Goal: Task Accomplishment & Management: Complete application form

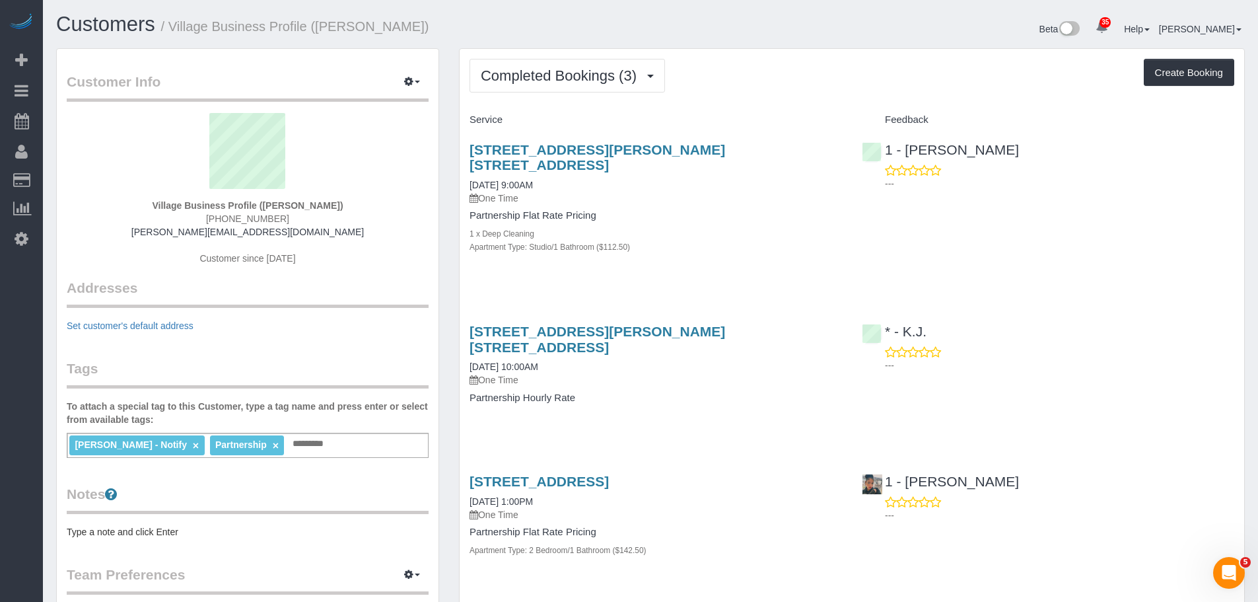
click at [794, 240] on div "Apartment Type: Studio/1 Bathroom ($112.50)" at bounding box center [656, 246] width 373 height 13
click at [790, 238] on div "461 Dean Street, Apt. 10l, Brooklyn, NY 11217 09/12/2025 9:00AM One Time Partne…" at bounding box center [656, 205] width 392 height 149
click at [769, 240] on div "Apartment Type: Studio/1 Bathroom ($112.50)" at bounding box center [656, 246] width 373 height 13
click at [792, 243] on div "461 Dean Street, Apt. 10l, Brooklyn, NY 11217 09/12/2025 9:00AM One Time Partne…" at bounding box center [656, 205] width 392 height 149
click at [819, 100] on div "Completed Bookings (3) Completed Bookings (3) Upcoming Bookings (0) Cancelled B…" at bounding box center [852, 337] width 785 height 577
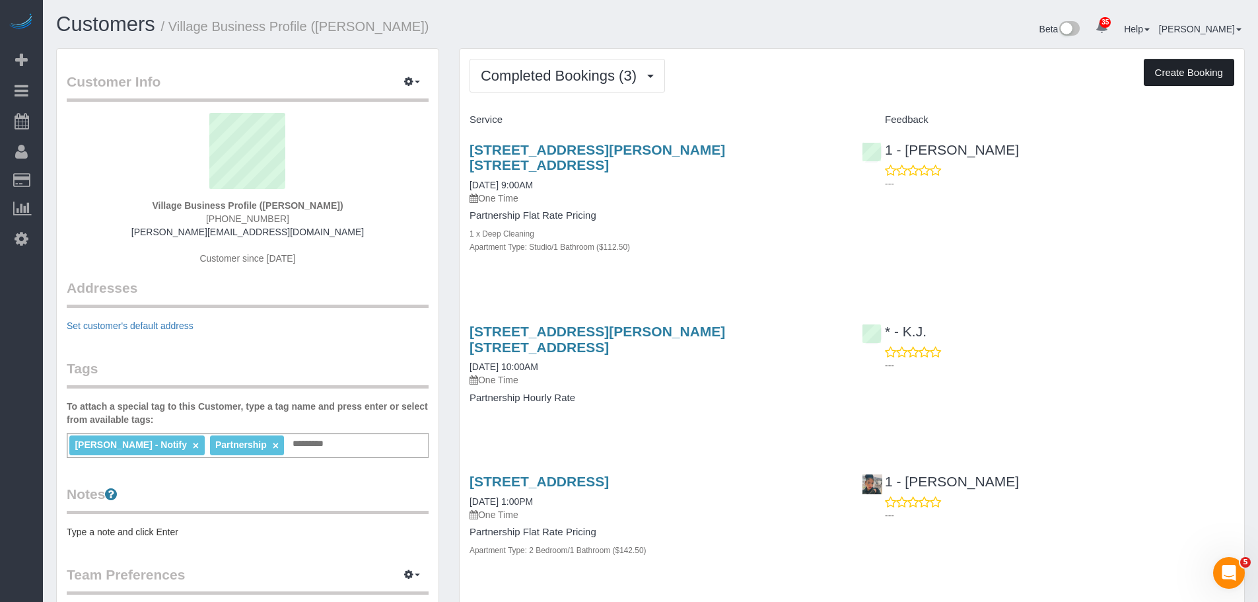
click at [1182, 71] on button "Create Booking" at bounding box center [1189, 73] width 90 height 28
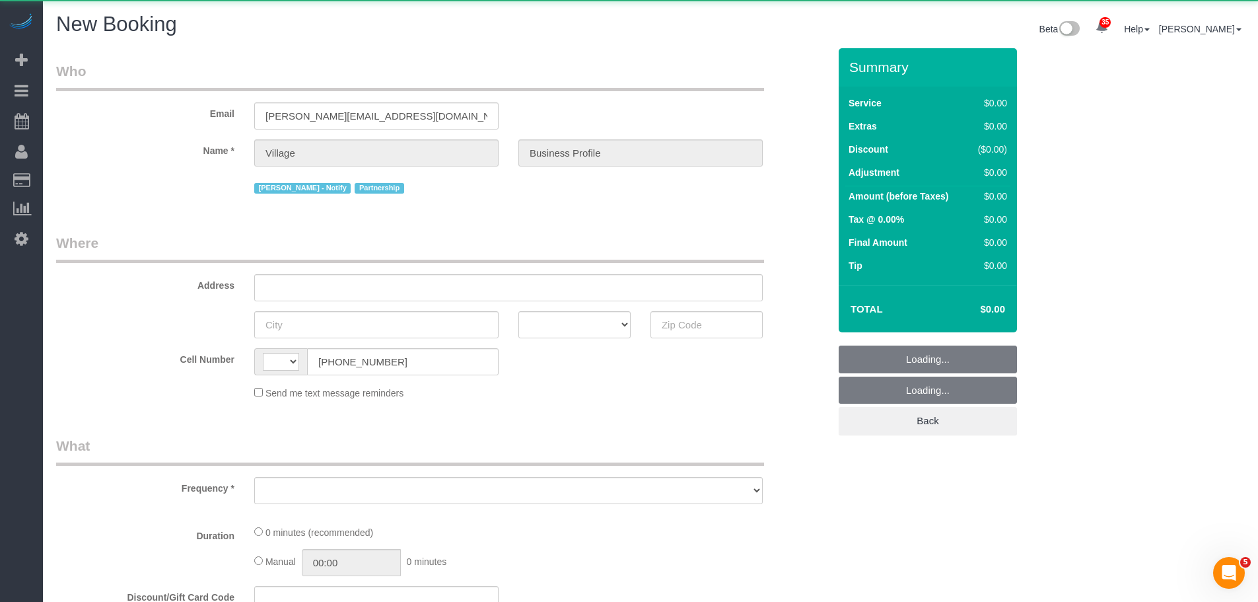
select select "number:89"
select select "number:90"
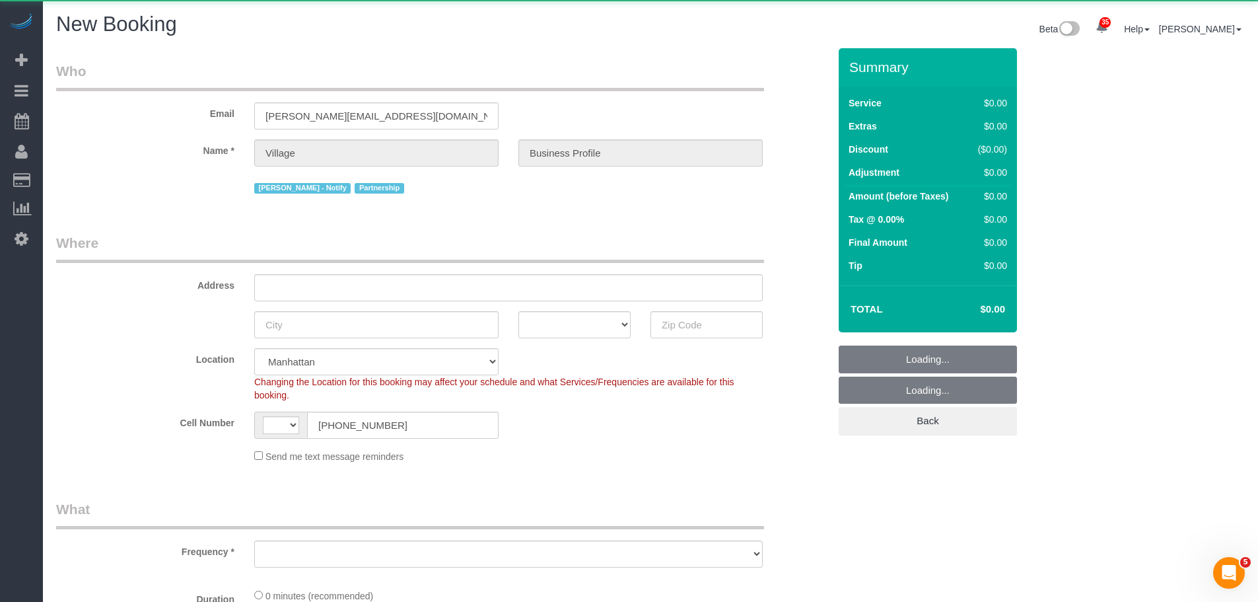
select select "string:US"
select select "object:4607"
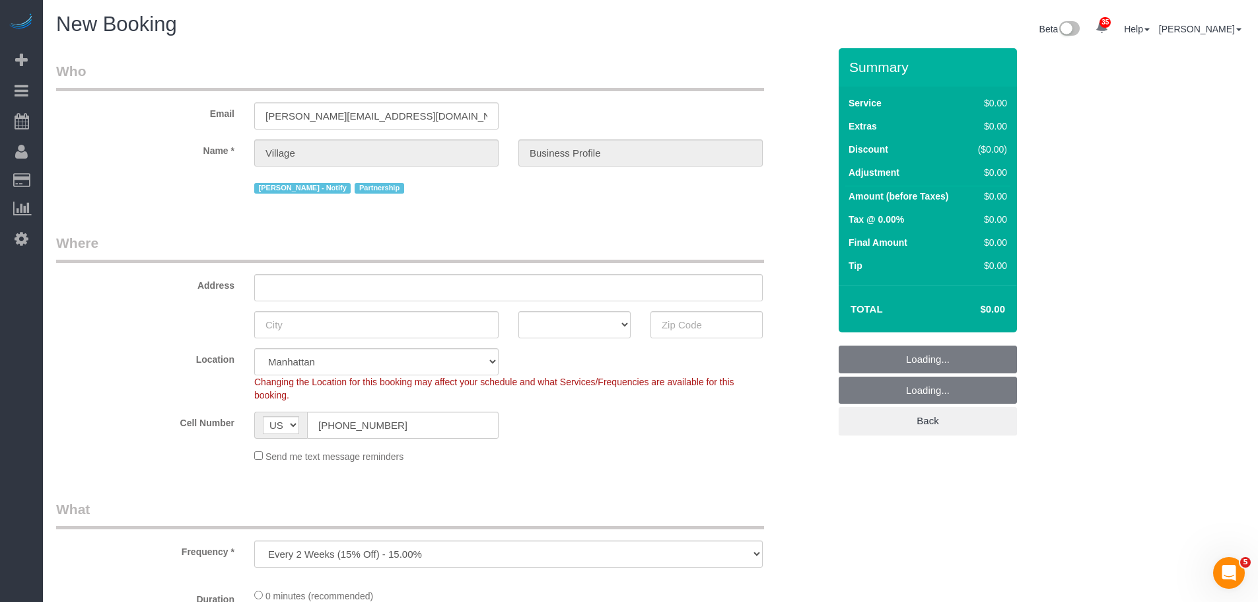
select select "string:stripe-pm_1RlxuC4VGloSiKo7SRpjd9jw"
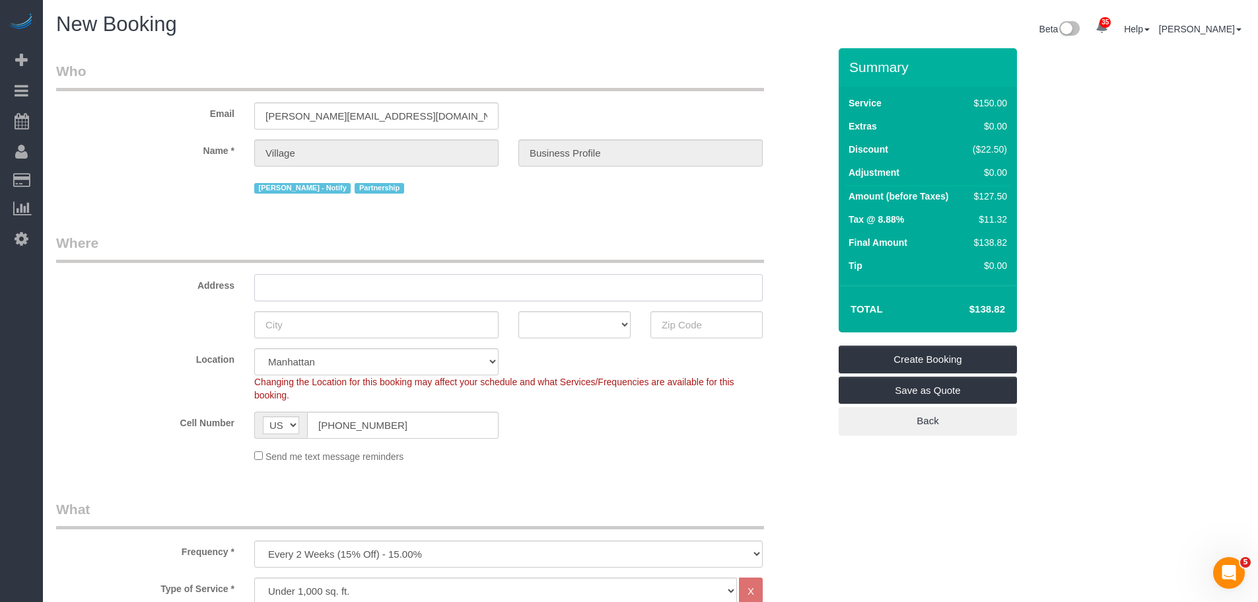
click at [354, 290] on input "text" at bounding box center [508, 287] width 509 height 27
paste input "81 Fleet Pl. Apt 10D. Brooklyn, NY. 11201"
click at [432, 288] on input "81 Fleet Pl. Apt 10D. Brooklyn, NY. 11201" at bounding box center [508, 287] width 509 height 27
type input "81 Fleet Pl. Apt 10D. Brooklyn, NY. 11201"
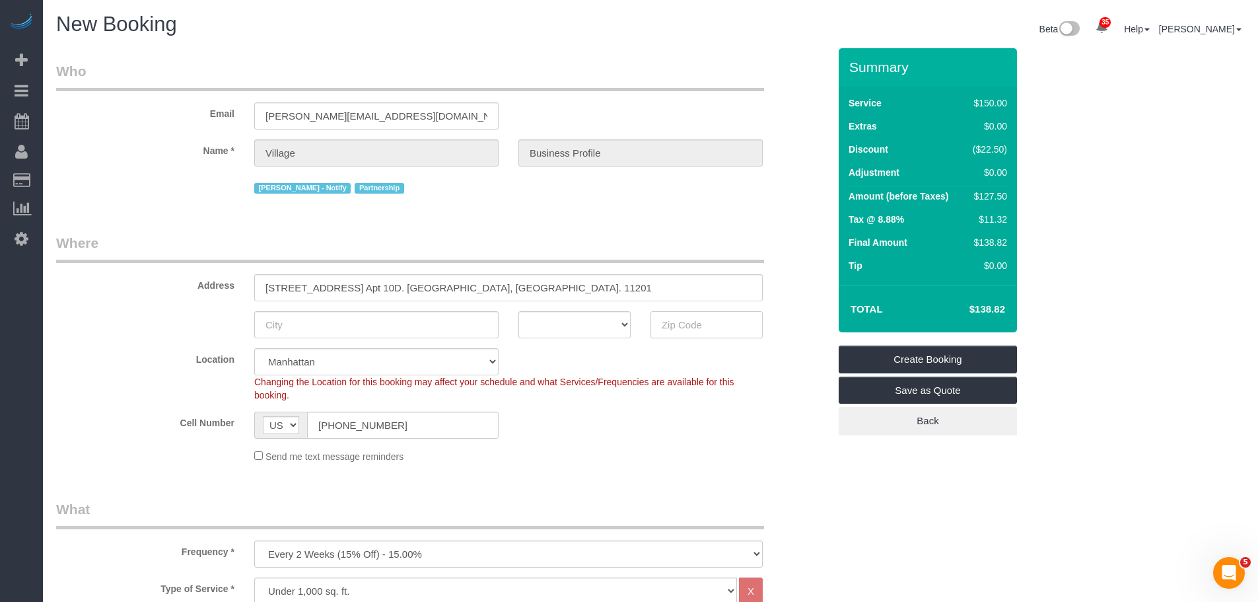
click at [677, 324] on input "text" at bounding box center [707, 324] width 112 height 27
paste input "81 Fleet P"
type input "81 Fleet P"
click at [704, 325] on input "81 Fleet P" at bounding box center [707, 324] width 112 height 27
click at [696, 328] on input "text" at bounding box center [707, 324] width 112 height 27
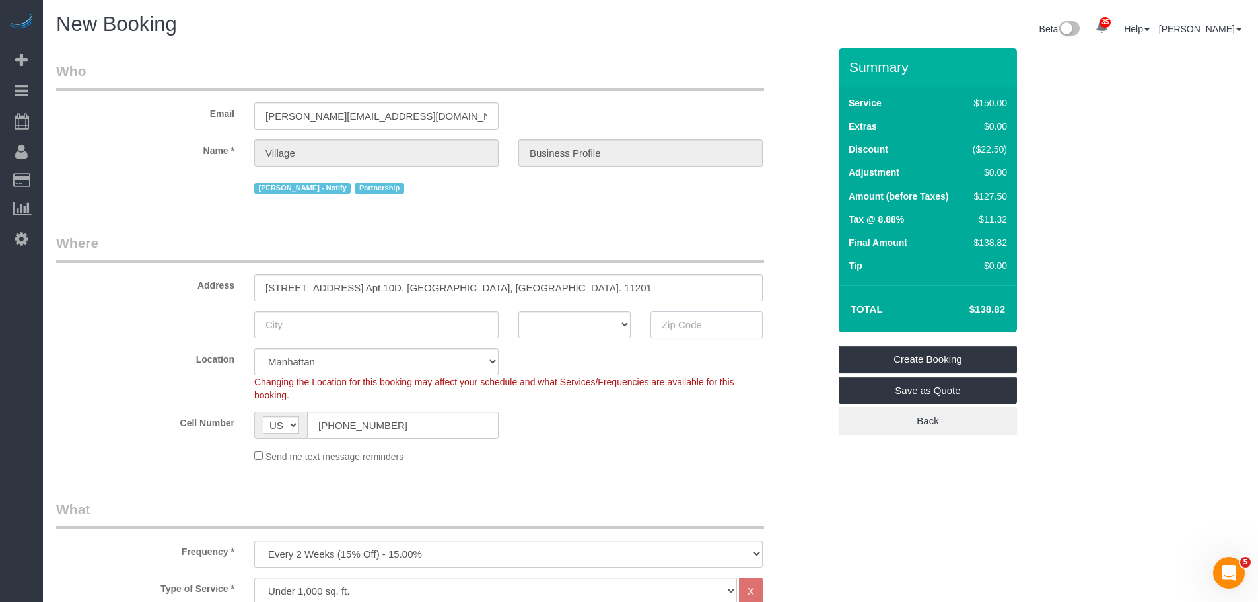
paste input "11201"
type input "11201"
select select "6"
click at [316, 283] on input "81 Fleet Pl. Apt 10D. Brooklyn, NY. 11201" at bounding box center [508, 287] width 509 height 27
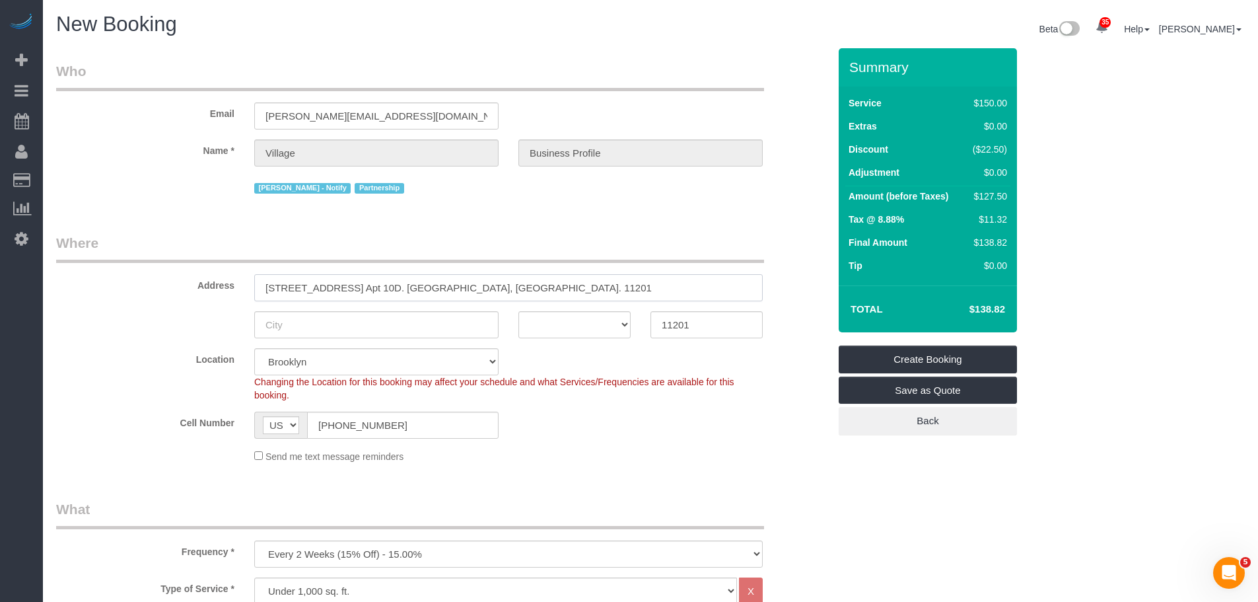
select select "object:4752"
click at [394, 290] on input "81 Fleet Place, Apt 10D. Brooklyn, NY. 11201" at bounding box center [508, 287] width 509 height 27
type input "81 Fleet Place, Apt 10D. Brooklyn, NY. 11201"
click at [483, 233] on legend "Where" at bounding box center [410, 248] width 708 height 30
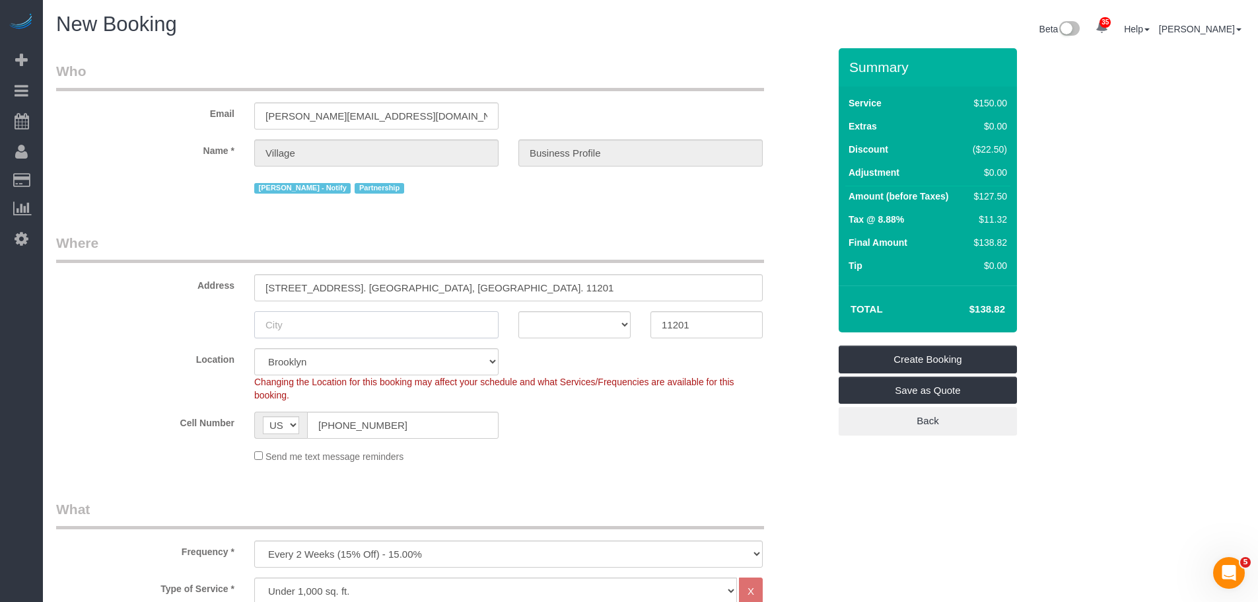
click at [343, 332] on input "text" at bounding box center [376, 324] width 244 height 27
paste input "Brooklyn"
type input "Brooklyn"
click at [375, 287] on input "81 Fleet Place, Apt 10D. Brooklyn, NY. 11201" at bounding box center [508, 287] width 509 height 27
click at [495, 287] on input "81 Fleet Place, Apt 10D. Brooklyn, NY. 11201" at bounding box center [508, 287] width 509 height 27
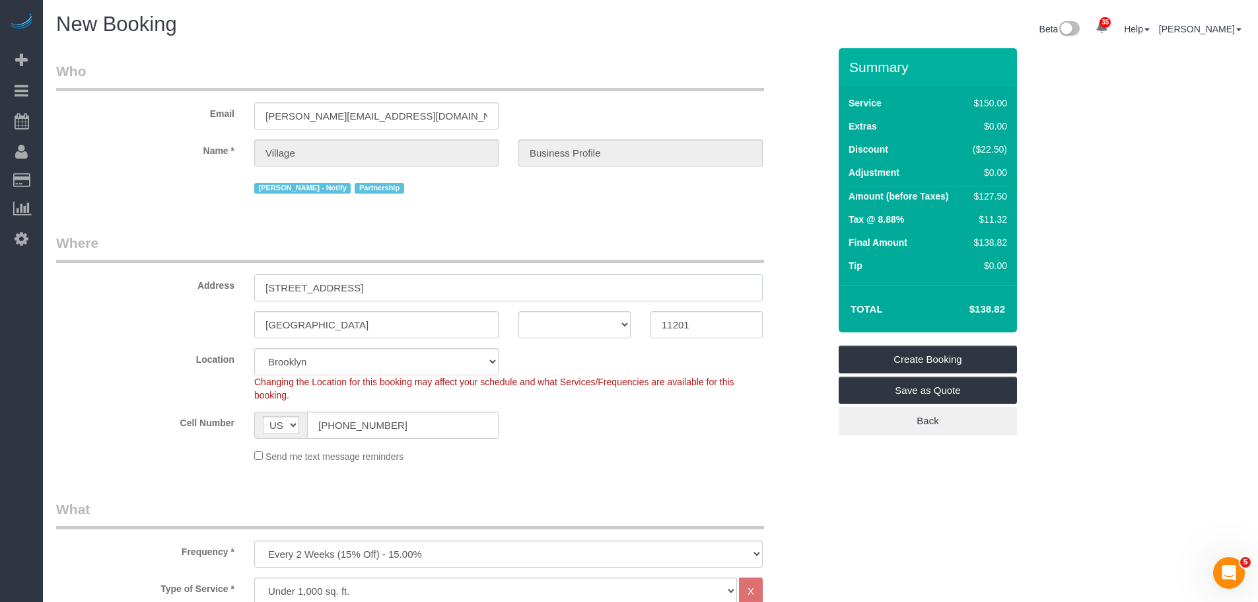
type input "81 Fleet Place, Apt 10D"
click at [595, 241] on legend "Where" at bounding box center [410, 248] width 708 height 30
click at [558, 327] on select "AK AL AR AZ CA CO CT DC DE FL GA HI IA ID IL IN KS KY LA MA MD ME MI MN MO MS M…" at bounding box center [575, 324] width 112 height 27
select select "NY"
click at [689, 242] on legend "Where" at bounding box center [410, 248] width 708 height 30
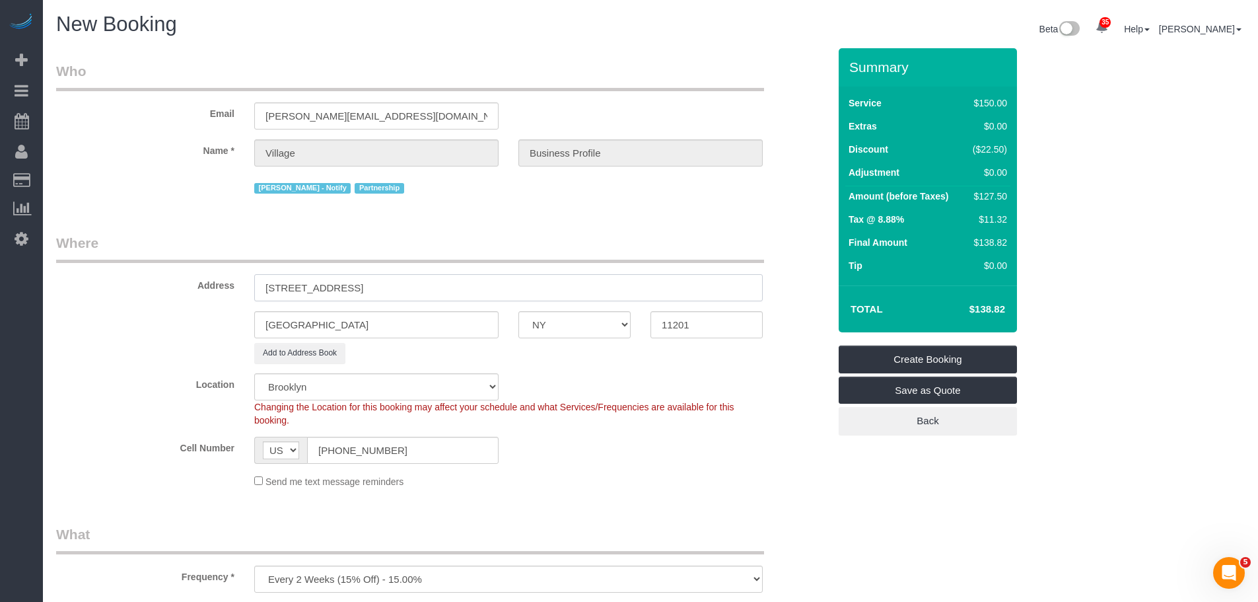
click at [354, 285] on input "81 Fleet Place, Apt 10D" at bounding box center [508, 287] width 509 height 27
type input "81 Fleet Place, Apt. 10D"
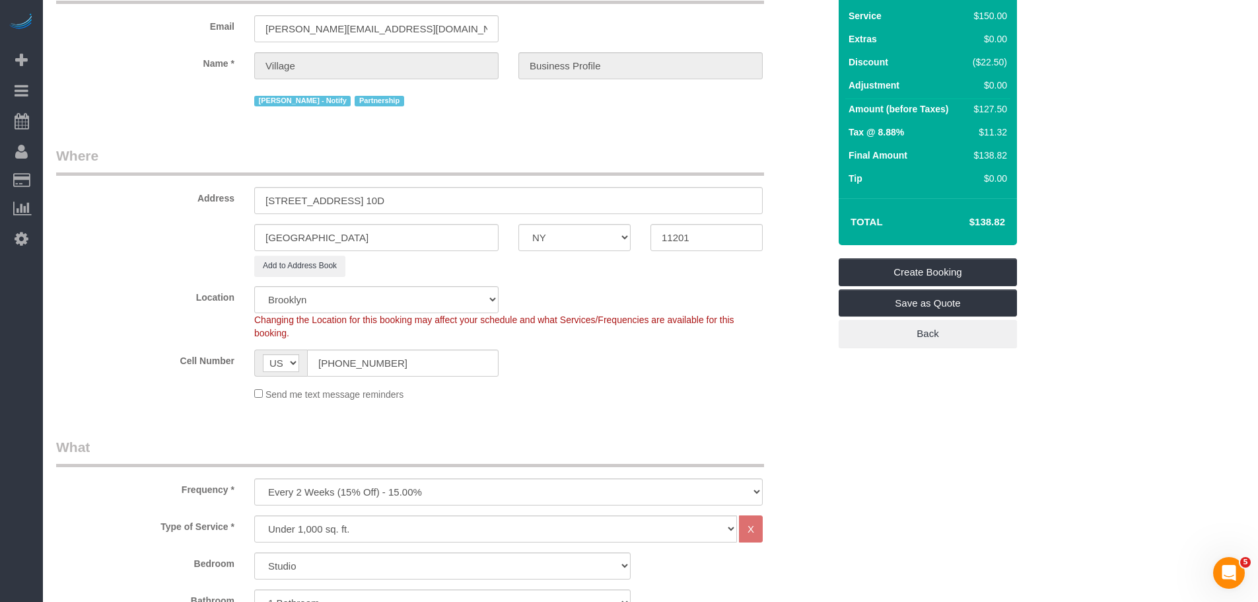
scroll to position [264, 0]
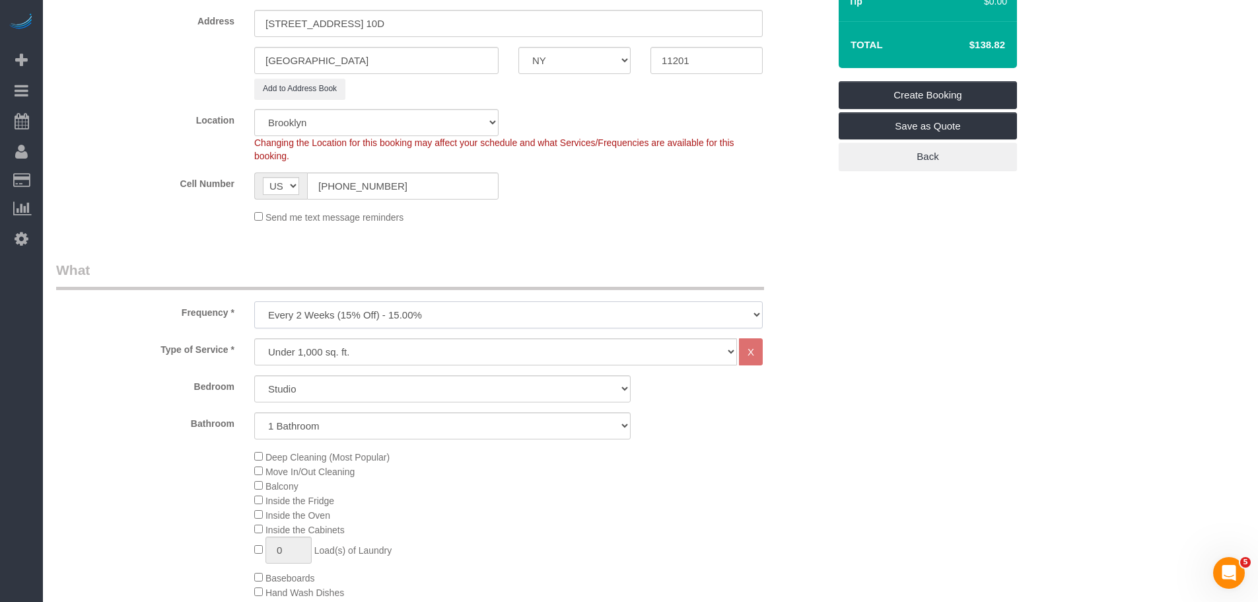
click at [408, 312] on select "One Time Weekly (20% Off) - 20.00% Every 2 Weeks (15% Off) - 15.00% Every 4 Wee…" at bounding box center [508, 314] width 509 height 27
select select "object:4753"
click at [254, 301] on select "One Time Weekly (20% Off) - 20.00% Every 2 Weeks (15% Off) - 15.00% Every 4 Wee…" at bounding box center [508, 314] width 509 height 27
drag, startPoint x: 557, startPoint y: 240, endPoint x: 555, endPoint y: 307, distance: 66.7
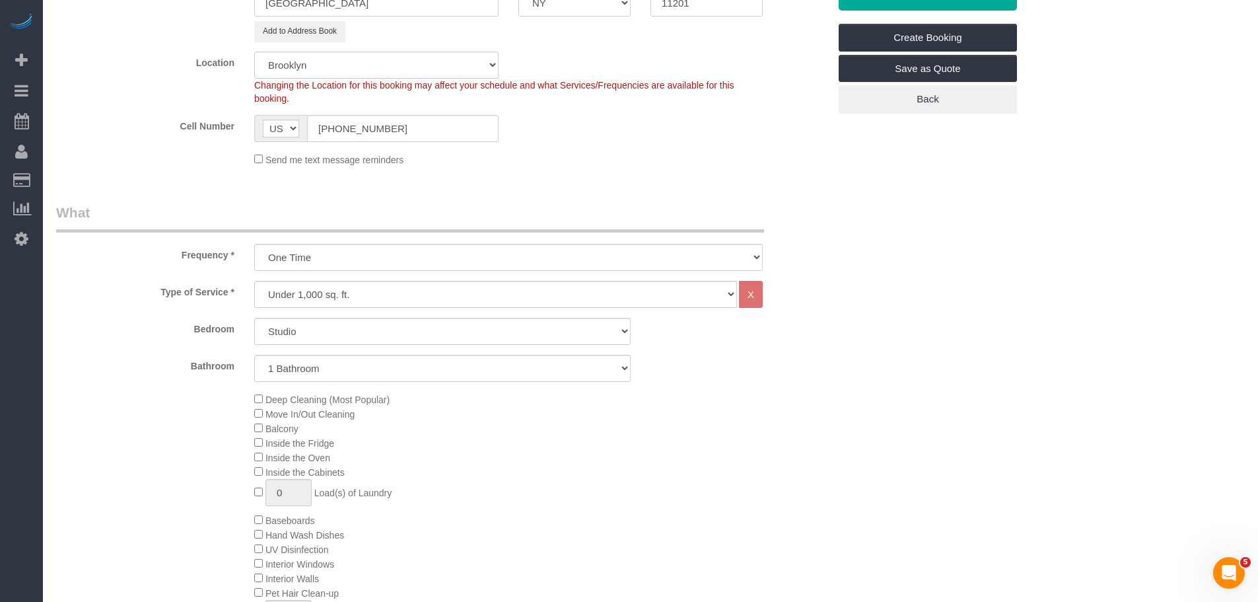
scroll to position [396, 0]
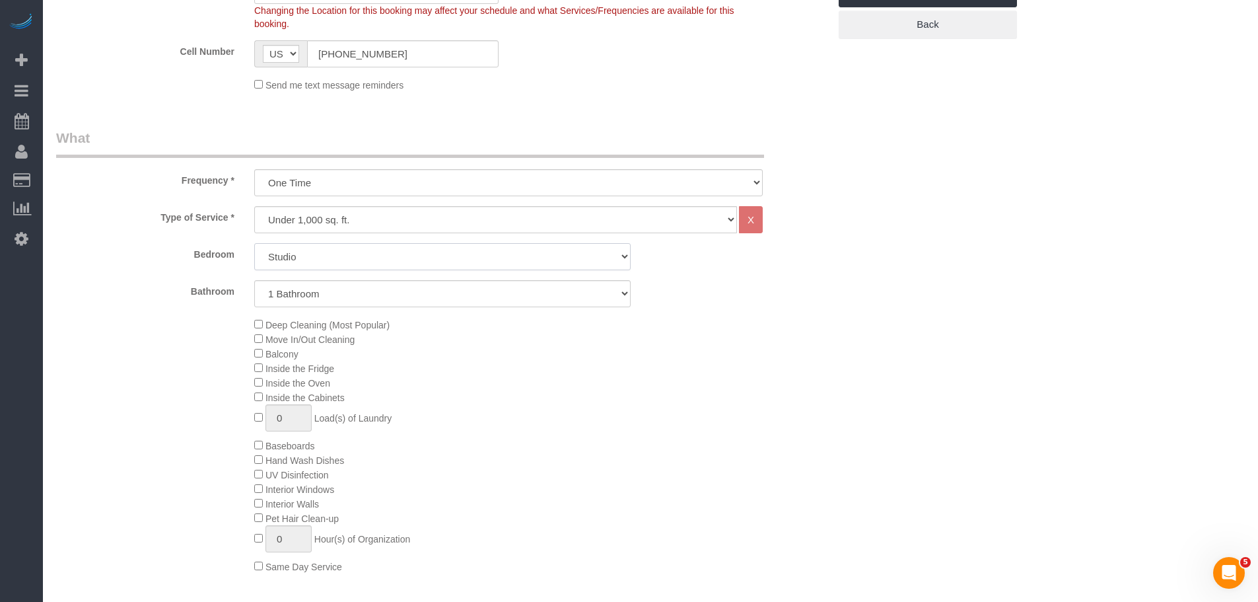
click at [430, 252] on select "Studio 1 Bedroom 2 Bedrooms 3 Bedrooms" at bounding box center [442, 256] width 377 height 27
select select "2"
click at [254, 243] on select "Studio 1 Bedroom 2 Bedrooms 3 Bedrooms" at bounding box center [442, 256] width 377 height 27
click at [421, 294] on select "1 Bathroom 2 Bathrooms" at bounding box center [442, 293] width 377 height 27
select select "2"
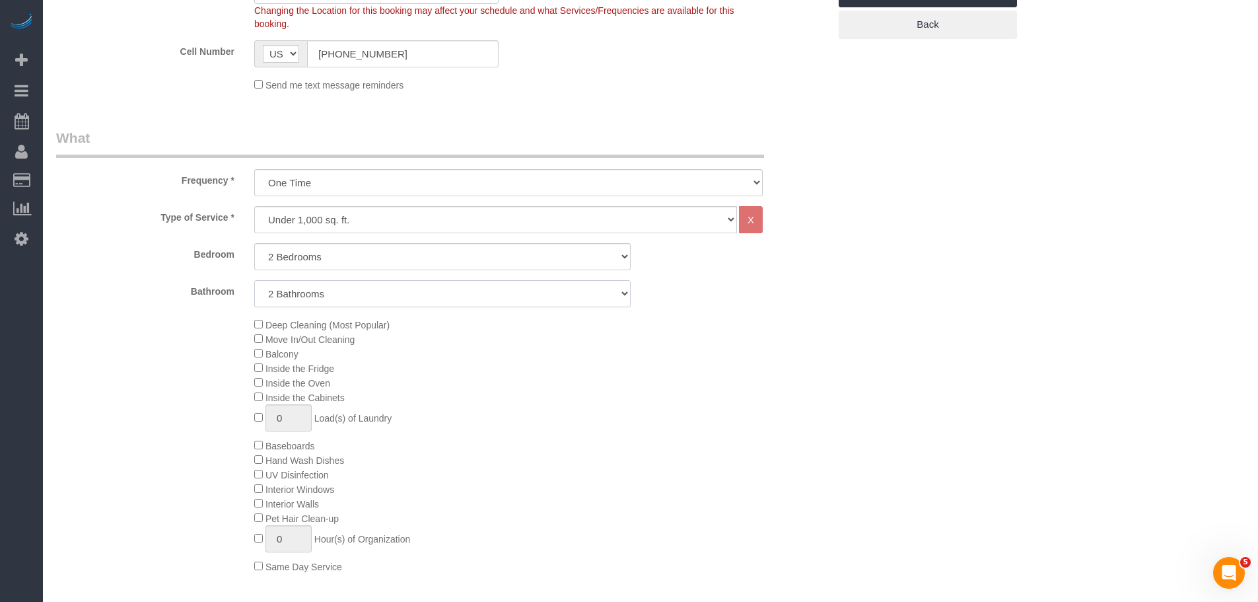
click at [254, 280] on select "1 Bathroom 2 Bathrooms" at bounding box center [442, 293] width 377 height 27
click at [760, 334] on div "Deep Cleaning (Most Popular) Move In/Out Cleaning Balcony Inside the Fridge Ins…" at bounding box center [541, 445] width 595 height 256
click at [493, 223] on select "Under 1,000 sq. ft. 1,001 - 1,500 sq. ft. 1,500+ sq. ft. Custom Cleaning Office…" at bounding box center [495, 219] width 483 height 27
select select "803"
click at [254, 206] on select "Under 1,000 sq. ft. 1,001 - 1,500 sq. ft. 1,500+ sq. ft. Custom Cleaning Office…" at bounding box center [495, 219] width 483 height 27
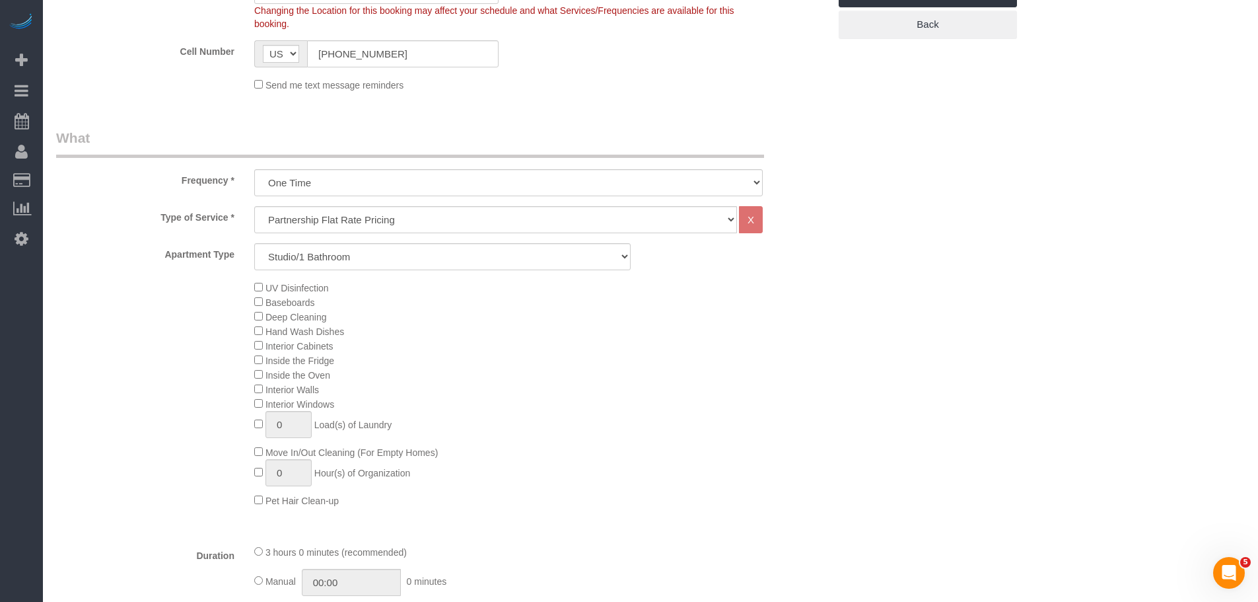
click at [833, 390] on div "UV Disinfection Baseboards Deep Cleaning Hand Wash Dishes Interior Cabinets Ins…" at bounding box center [541, 393] width 595 height 227
click at [454, 249] on select "Studio/1 Bathroom 1 Bedroom/1 Bathroom 1 Bedroom/2 Bathroom 2 Bedroom/1 Bathroo…" at bounding box center [442, 256] width 377 height 27
select select "4"
click at [254, 243] on select "Studio/1 Bathroom 1 Bedroom/1 Bathroom 1 Bedroom/2 Bathroom 2 Bedroom/1 Bathroo…" at bounding box center [442, 256] width 377 height 27
click at [732, 326] on div "UV Disinfection Baseboards Deep Cleaning Hand Wash Dishes Interior Cabinets Ins…" at bounding box center [541, 393] width 595 height 227
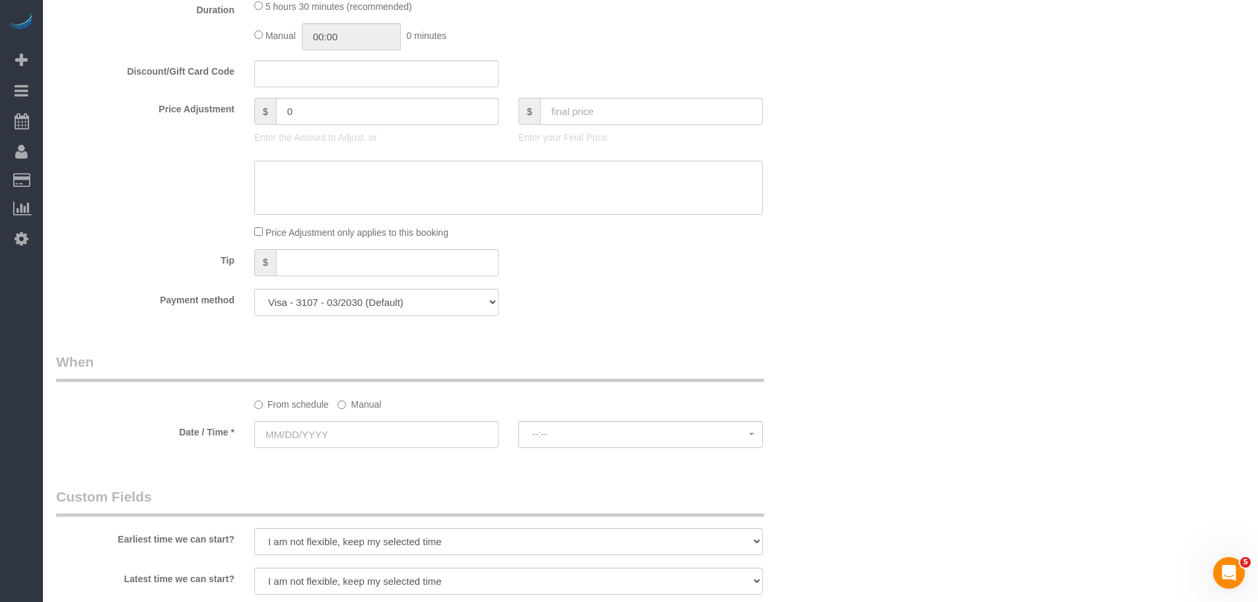
scroll to position [1057, 0]
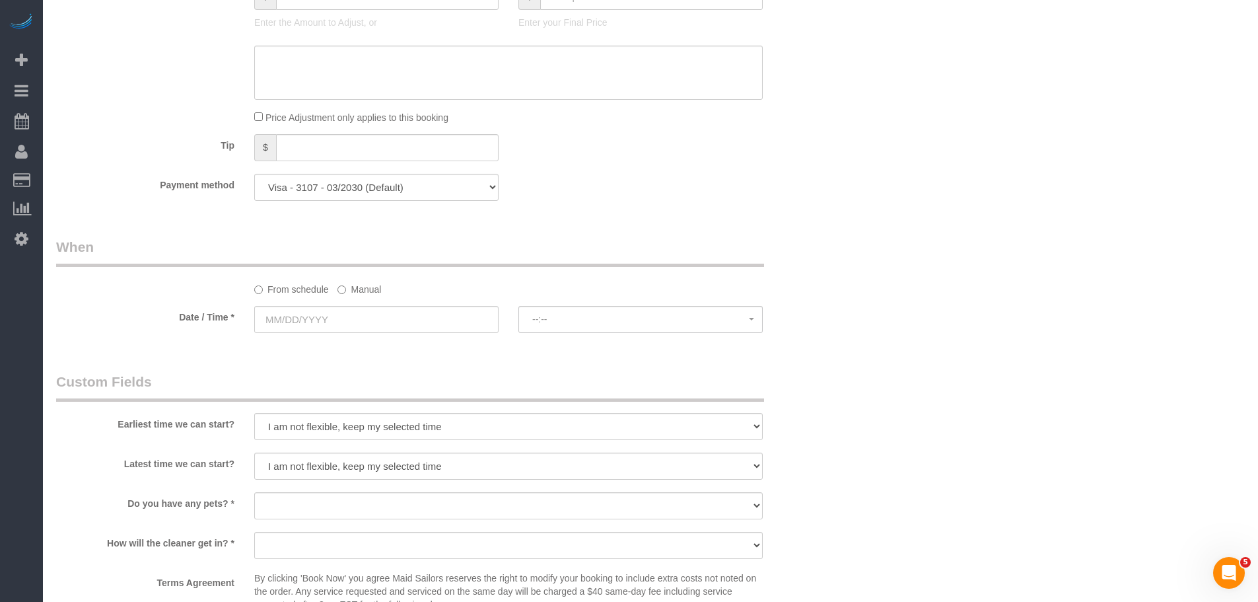
click at [361, 279] on label "Manual" at bounding box center [360, 287] width 44 height 18
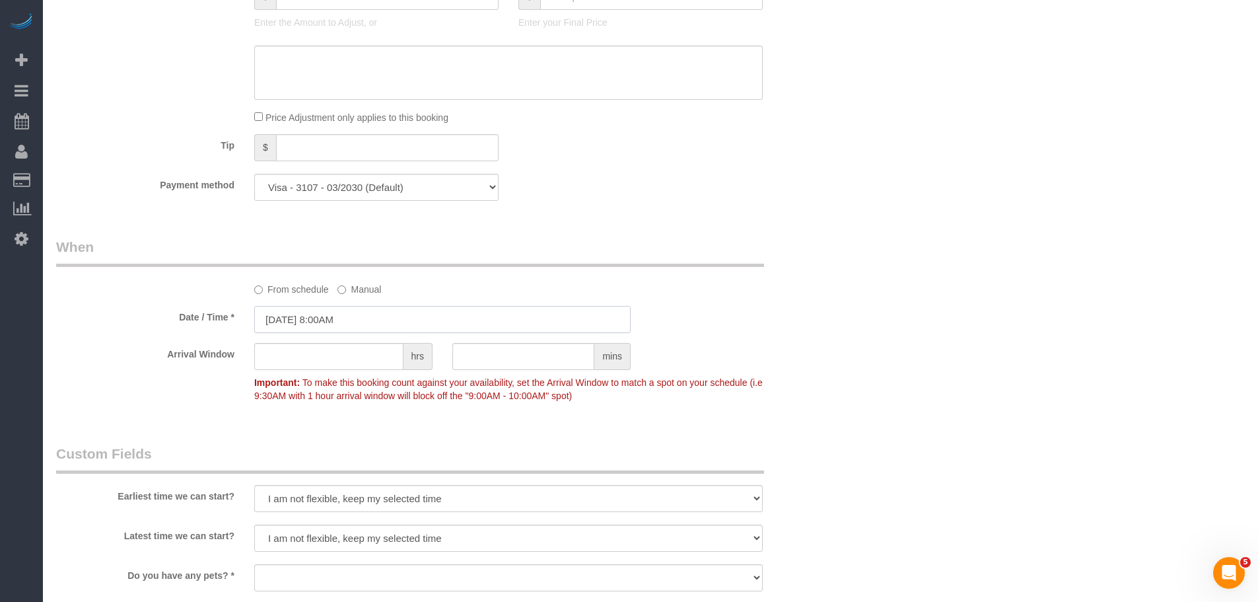
click at [354, 329] on input "10/06/2025 8:00AM" at bounding box center [442, 319] width 377 height 27
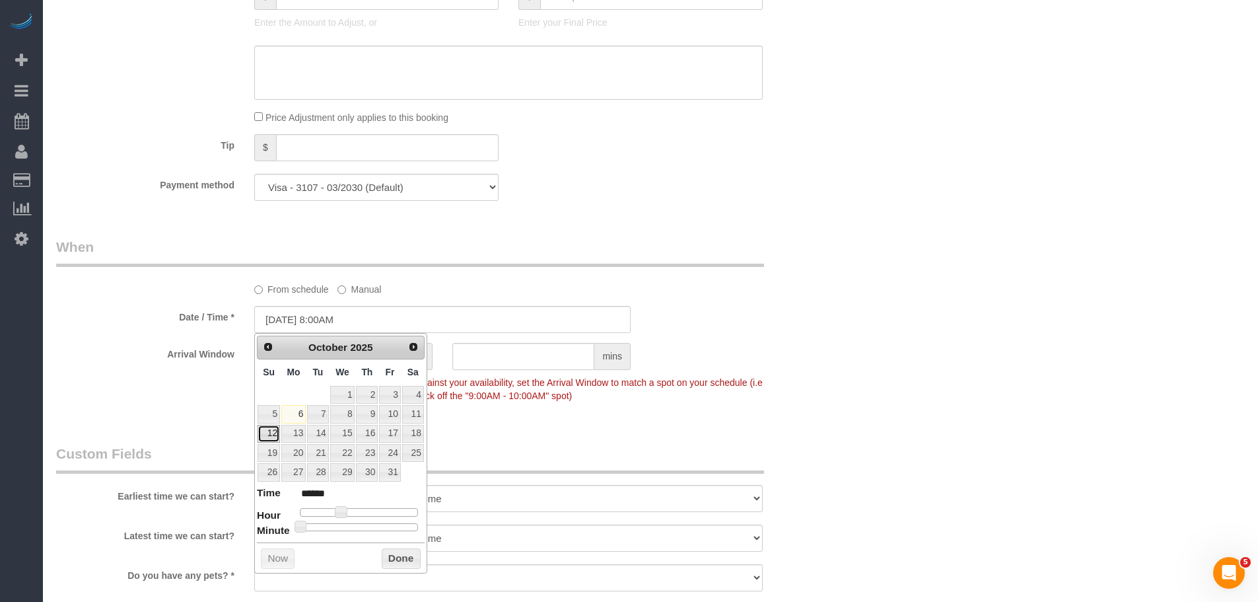
click at [275, 432] on link "12" at bounding box center [269, 434] width 22 height 18
click at [344, 510] on span at bounding box center [341, 512] width 12 height 12
type input "10/12/2025 9:00AM"
type input "******"
type input "10/12/2025 10:00AM"
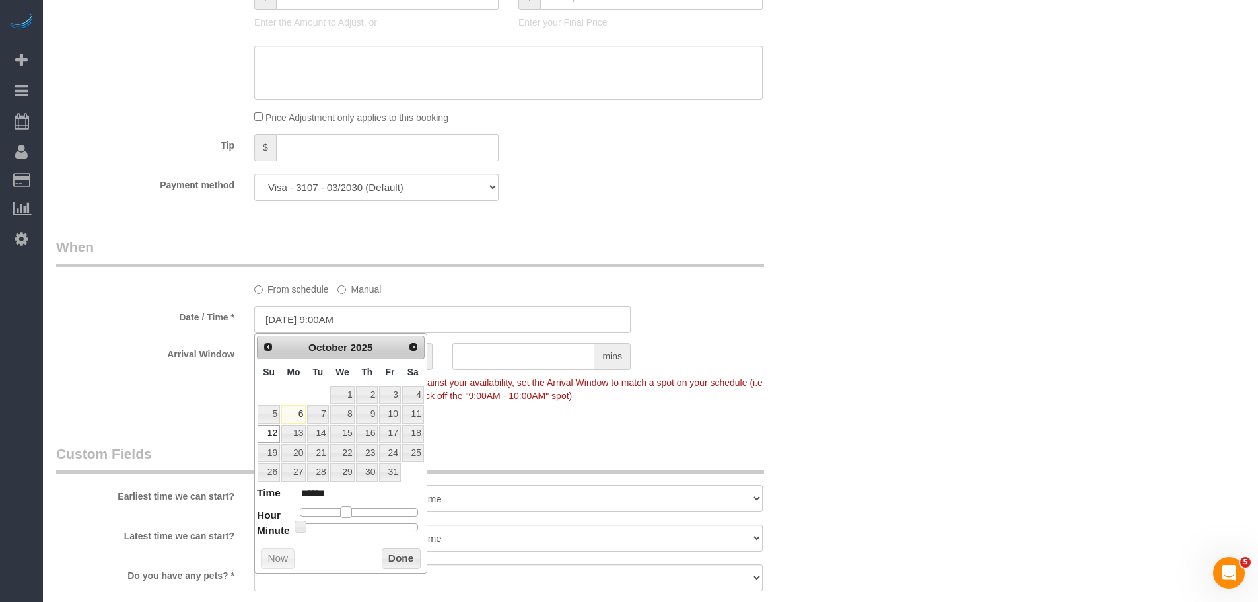
type input "*******"
click at [351, 513] on span at bounding box center [351, 512] width 12 height 12
type input "10/12/2025 9:00AM"
type input "******"
click at [388, 556] on button "Done" at bounding box center [401, 558] width 39 height 21
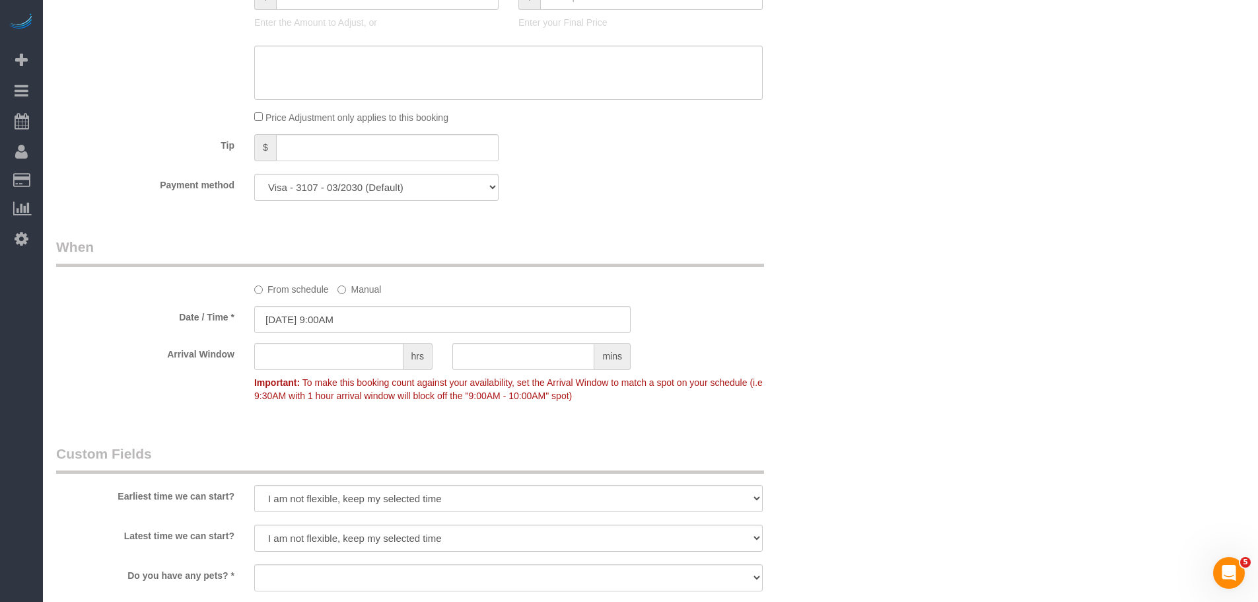
click at [902, 357] on div "Who Email james@ourvillage.network Name * Village Business Profile Jacky Xu - N…" at bounding box center [650, 59] width 1189 height 2137
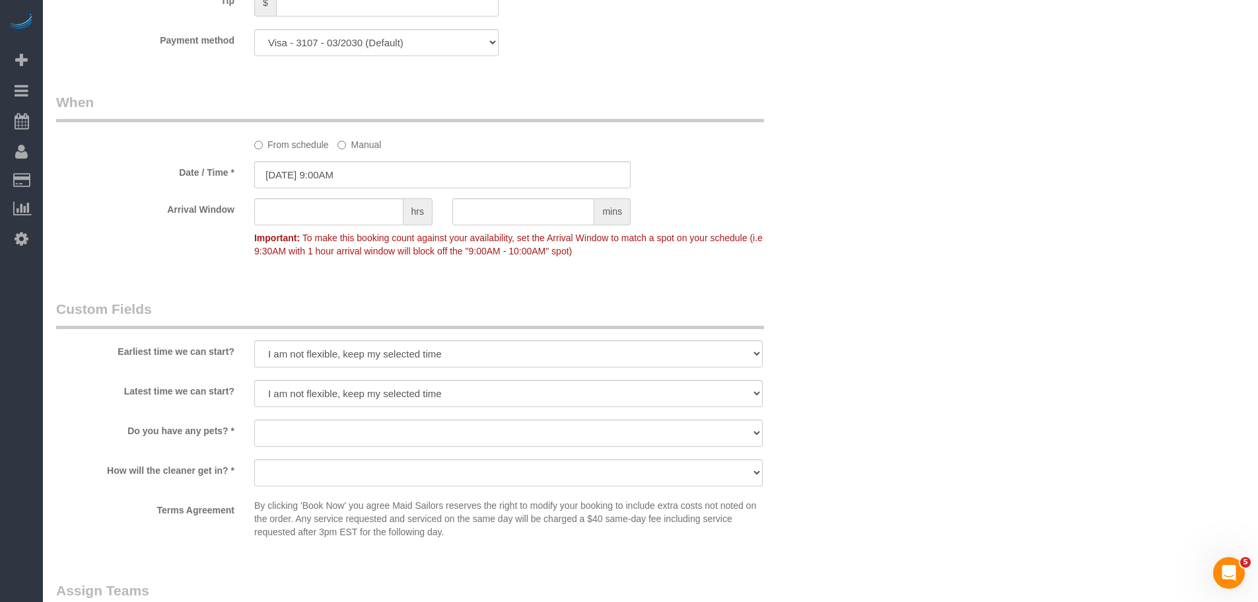
scroll to position [1387, 0]
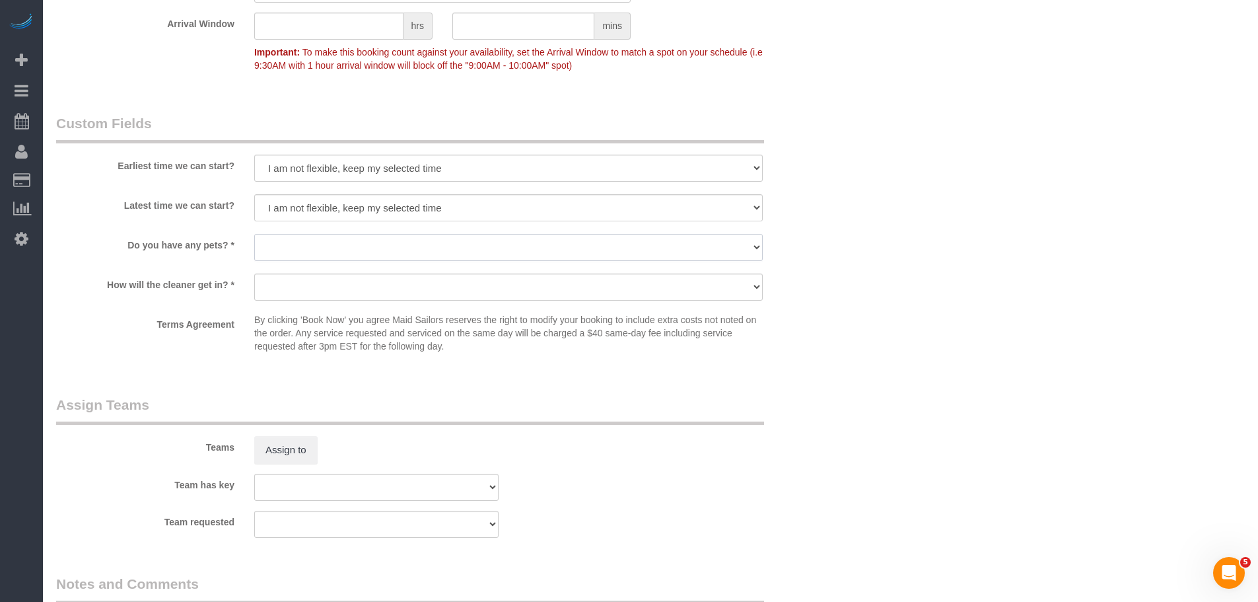
click at [470, 244] on select "Dog Cat None" at bounding box center [508, 247] width 509 height 27
select select "number:15"
click at [254, 234] on select "Dog Cat None" at bounding box center [508, 247] width 509 height 27
click at [474, 285] on select "We'll let you in. Doorman/Front Desk has the key. Other (Provide details)" at bounding box center [508, 286] width 509 height 27
select select "number:5"
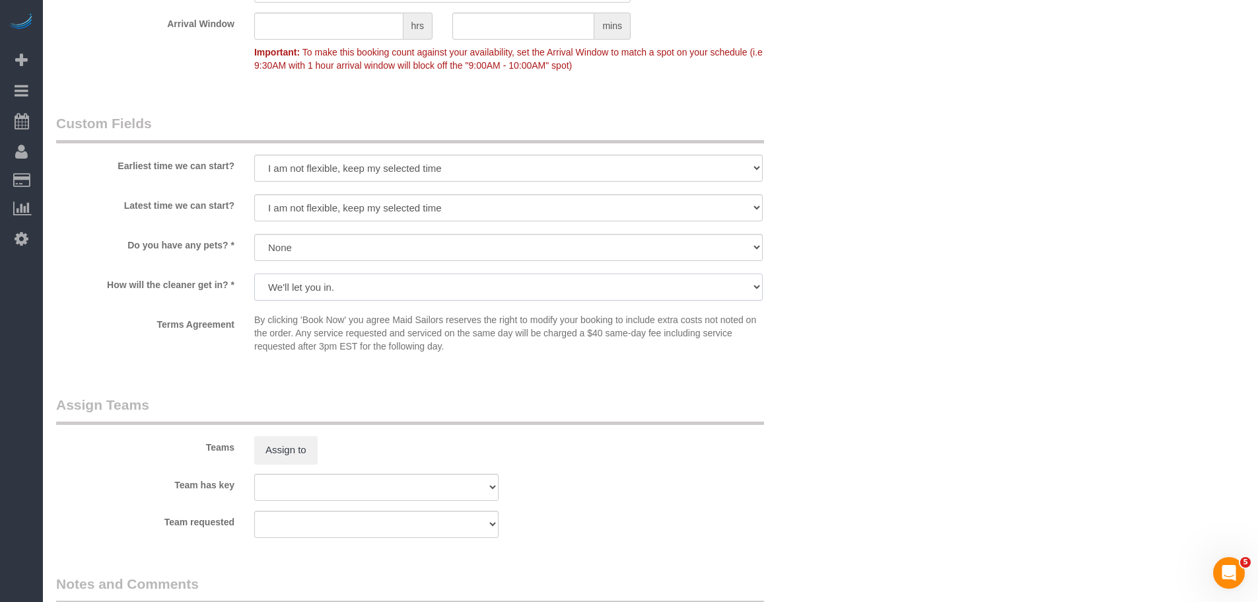
click at [254, 273] on select "We'll let you in. Doorman/Front Desk has the key. Other (Provide details)" at bounding box center [508, 286] width 509 height 27
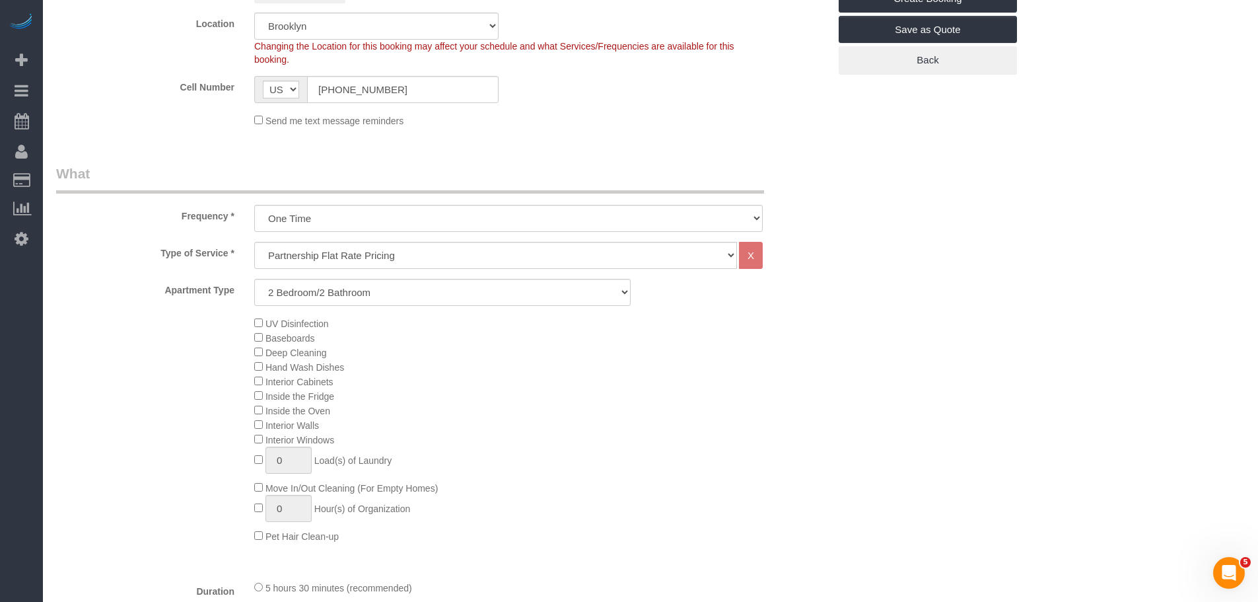
scroll to position [176, 0]
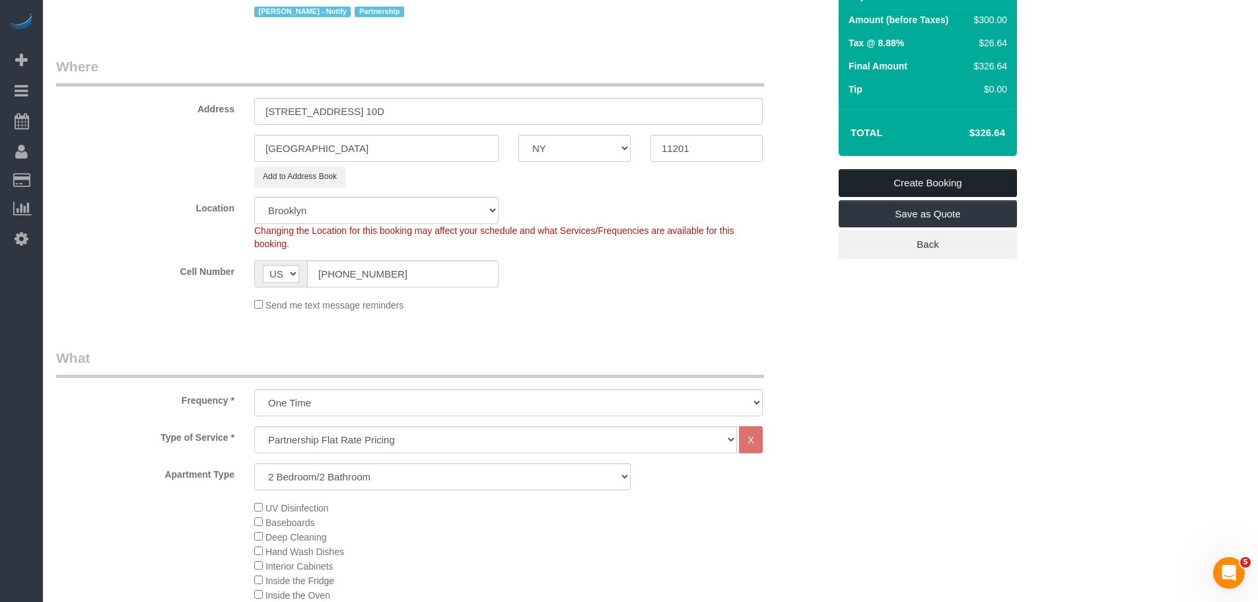
click at [948, 184] on link "Create Booking" at bounding box center [928, 183] width 178 height 28
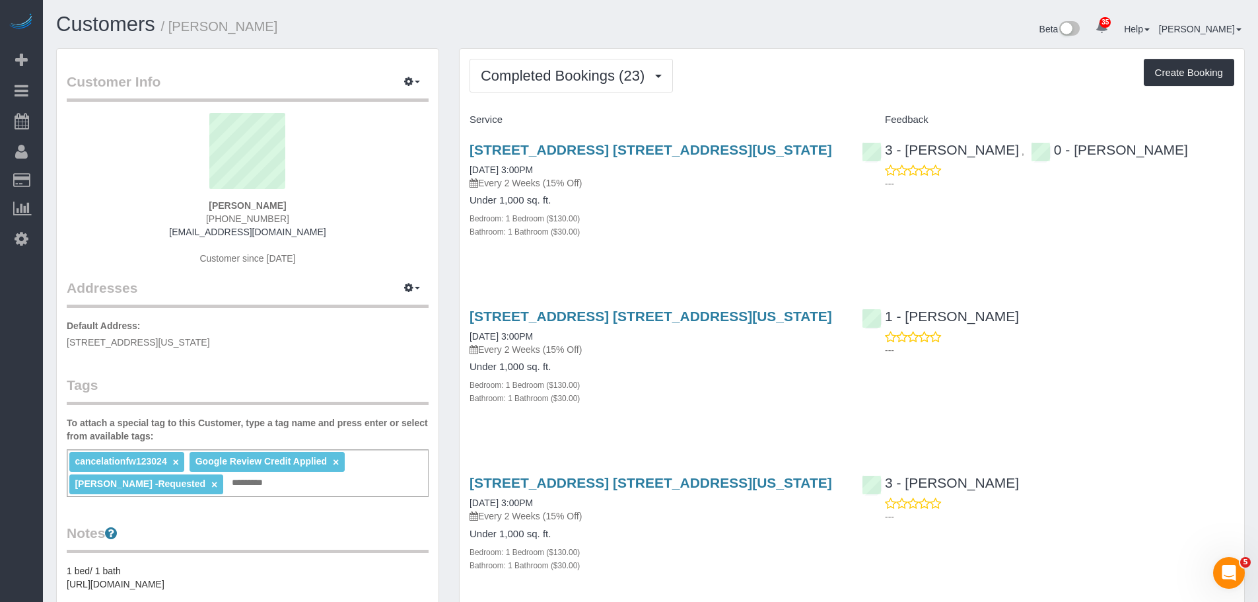
click at [803, 249] on div "[STREET_ADDRESS] [STREET_ADDRESS][US_STATE] [DATE] 3:00PM Every 2 Weeks (15% Of…" at bounding box center [656, 197] width 392 height 133
